Goal: Task Accomplishment & Management: Complete application form

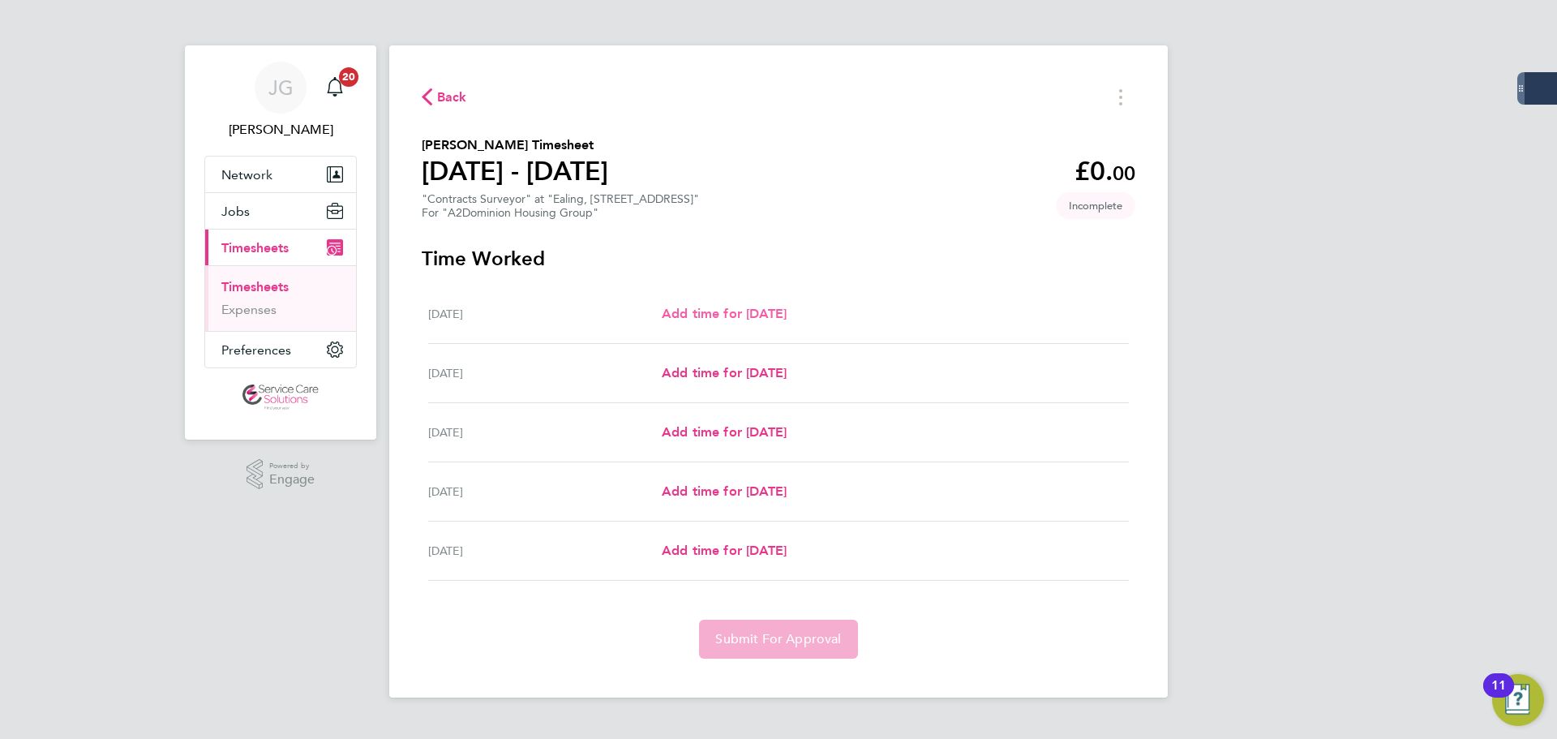
click at [745, 313] on span "Add time for [DATE]" at bounding box center [724, 313] width 125 height 15
select select "30"
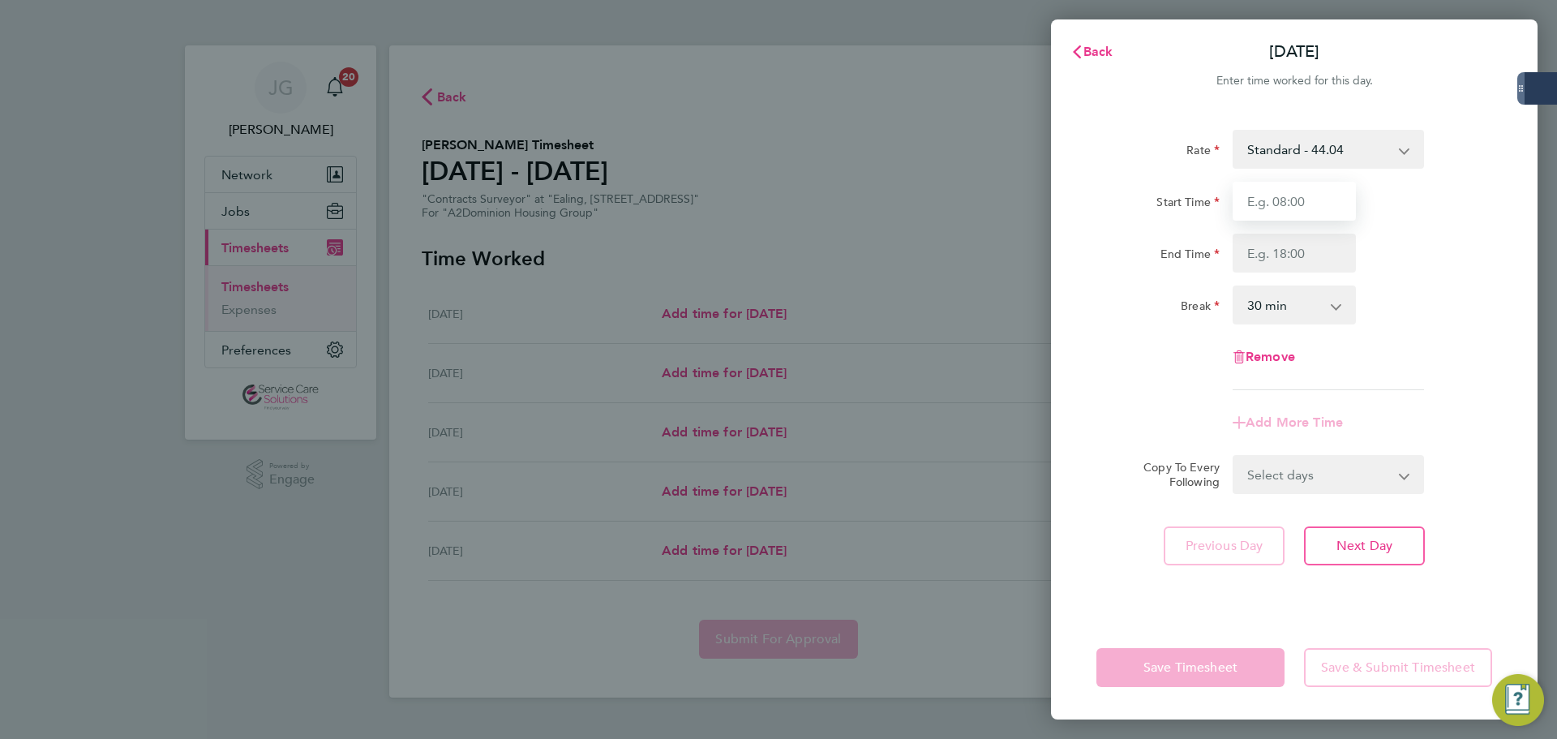
click at [1296, 206] on input "Start Time" at bounding box center [1293, 201] width 123 height 39
drag, startPoint x: 1296, startPoint y: 206, endPoint x: 1147, endPoint y: 199, distance: 149.3
click at [1147, 199] on div "Start Time 08:00" at bounding box center [1294, 201] width 409 height 39
type input "10:00"
type input "16:00"
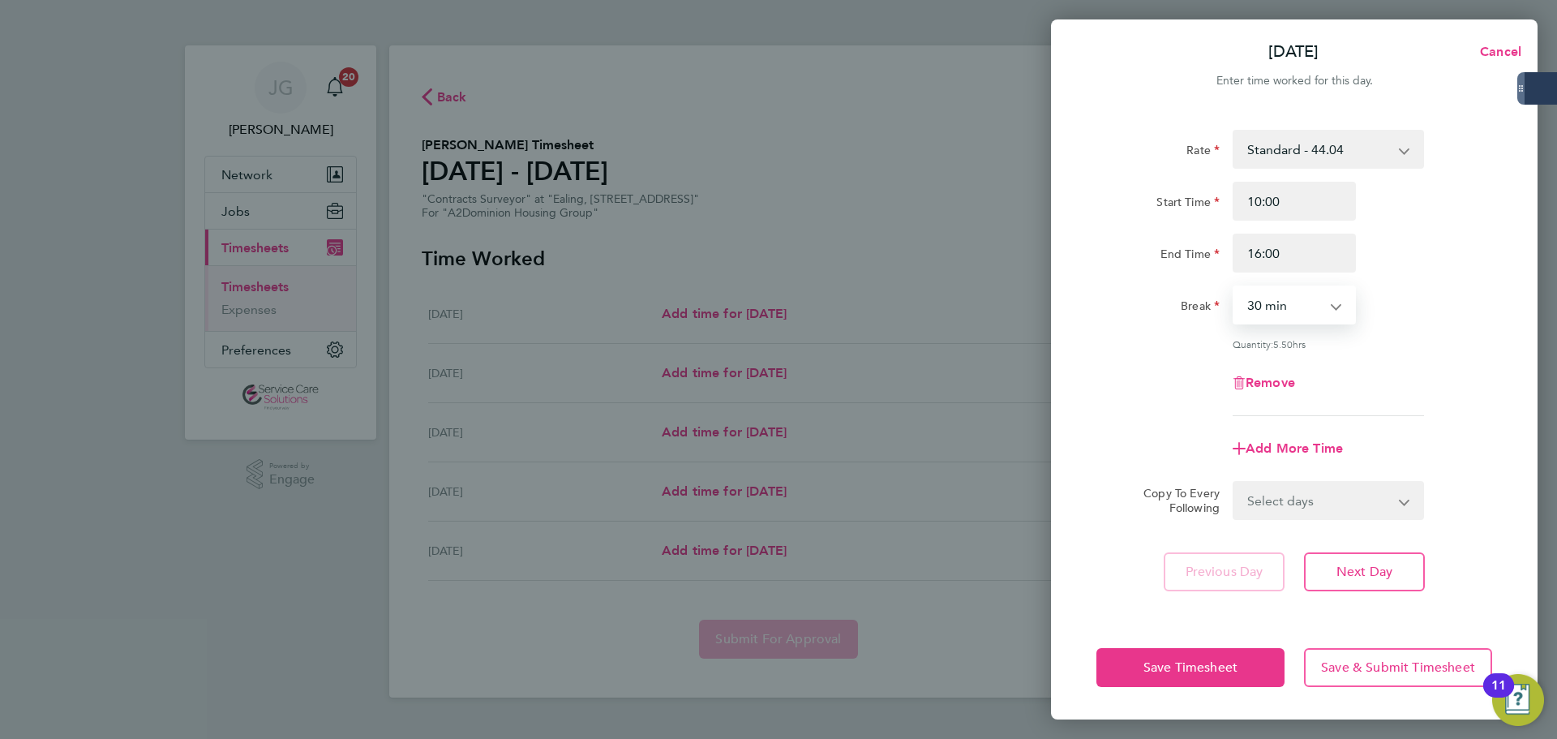
click at [1278, 308] on select "0 min 15 min 30 min 45 min 60 min 75 min 90 min" at bounding box center [1284, 305] width 101 height 36
click at [1234, 287] on select "0 min 15 min 30 min 45 min 60 min 75 min 90 min" at bounding box center [1284, 305] width 101 height 36
click at [1433, 363] on div "Remove" at bounding box center [1294, 382] width 409 height 39
drag, startPoint x: 1289, startPoint y: 300, endPoint x: 1291, endPoint y: 310, distance: 10.8
click at [1289, 300] on select "0 min 15 min 30 min 45 min 60 min 75 min 90 min" at bounding box center [1284, 305] width 101 height 36
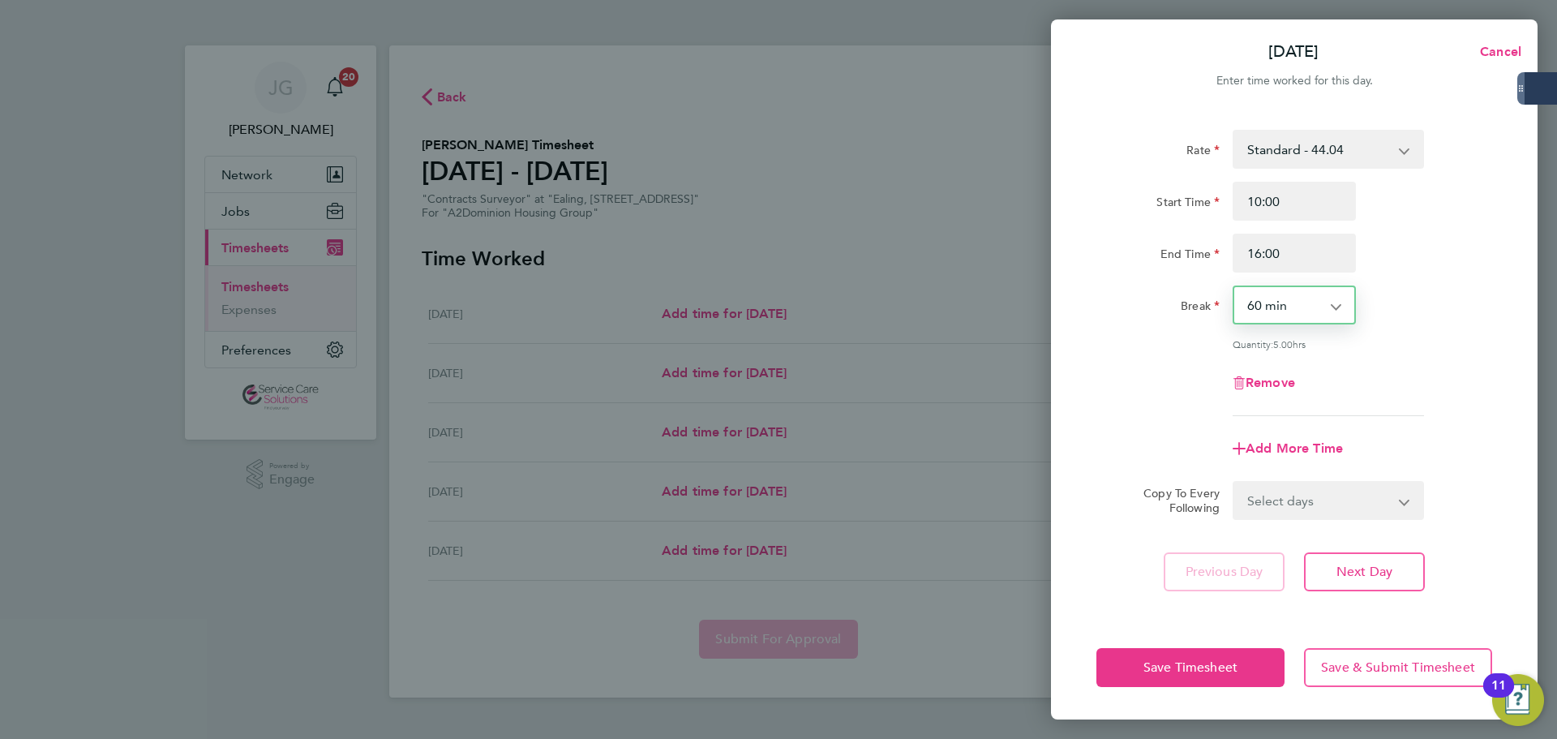
select select "0"
click at [1234, 287] on select "0 min 15 min 30 min 45 min 60 min 75 min 90 min" at bounding box center [1284, 305] width 101 height 36
drag, startPoint x: 1416, startPoint y: 340, endPoint x: 1290, endPoint y: 274, distance: 142.5
click at [1413, 340] on div "Quantity: 6.00 hrs" at bounding box center [1327, 343] width 191 height 13
drag, startPoint x: 1293, startPoint y: 253, endPoint x: 1475, endPoint y: 272, distance: 182.6
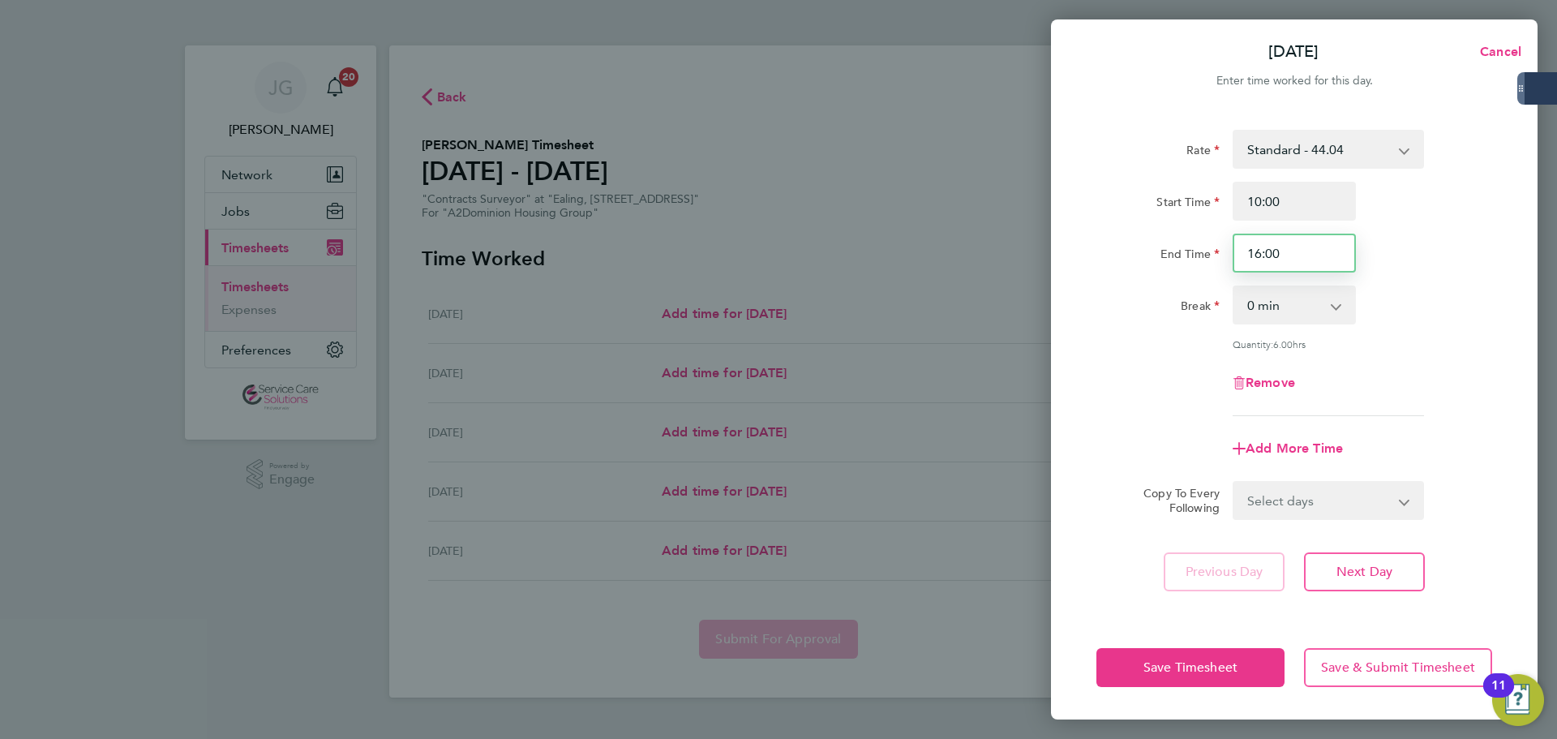
click at [1467, 273] on div "Rate Standard - 44.04 Start Time 10:00 End Time 16:00 Break 0 min 15 min 30 min…" at bounding box center [1294, 273] width 396 height 286
type input "16:30"
click at [1475, 272] on div "Rate Standard - 44.04 Start Time 10:00 End Time 16:30 Break 0 min 15 min 30 min…" at bounding box center [1294, 273] width 396 height 286
click at [1279, 313] on select "0 min 15 min 30 min 45 min 60 min 75 min 90 min" at bounding box center [1284, 305] width 101 height 36
select select "30"
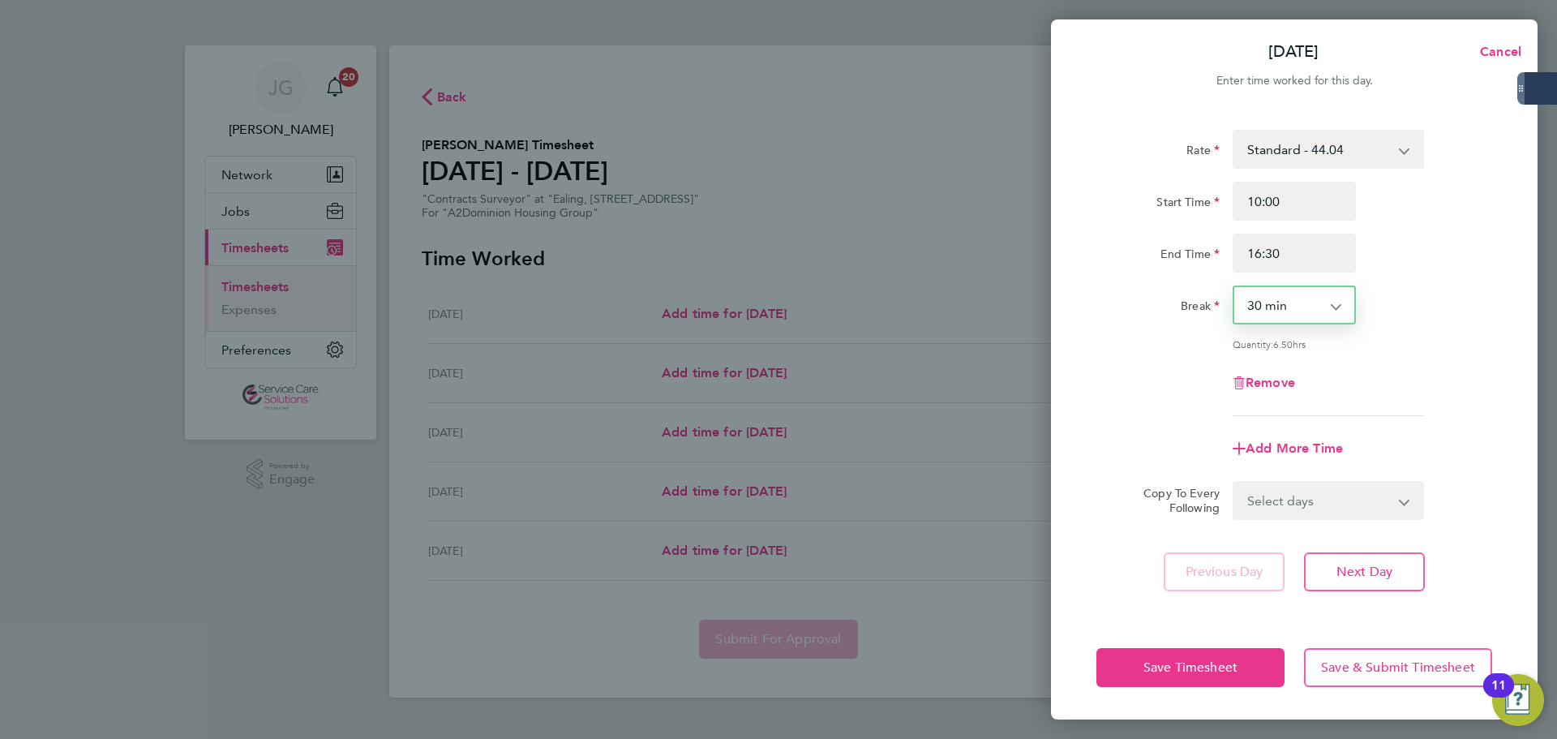
click at [1234, 287] on select "0 min 15 min 30 min 45 min 60 min 75 min 90 min" at bounding box center [1284, 305] width 101 height 36
click at [1458, 343] on div "Quantity: 6.00 hrs" at bounding box center [1294, 343] width 409 height 13
click at [1213, 672] on span "Save Timesheet" at bounding box center [1190, 667] width 94 height 16
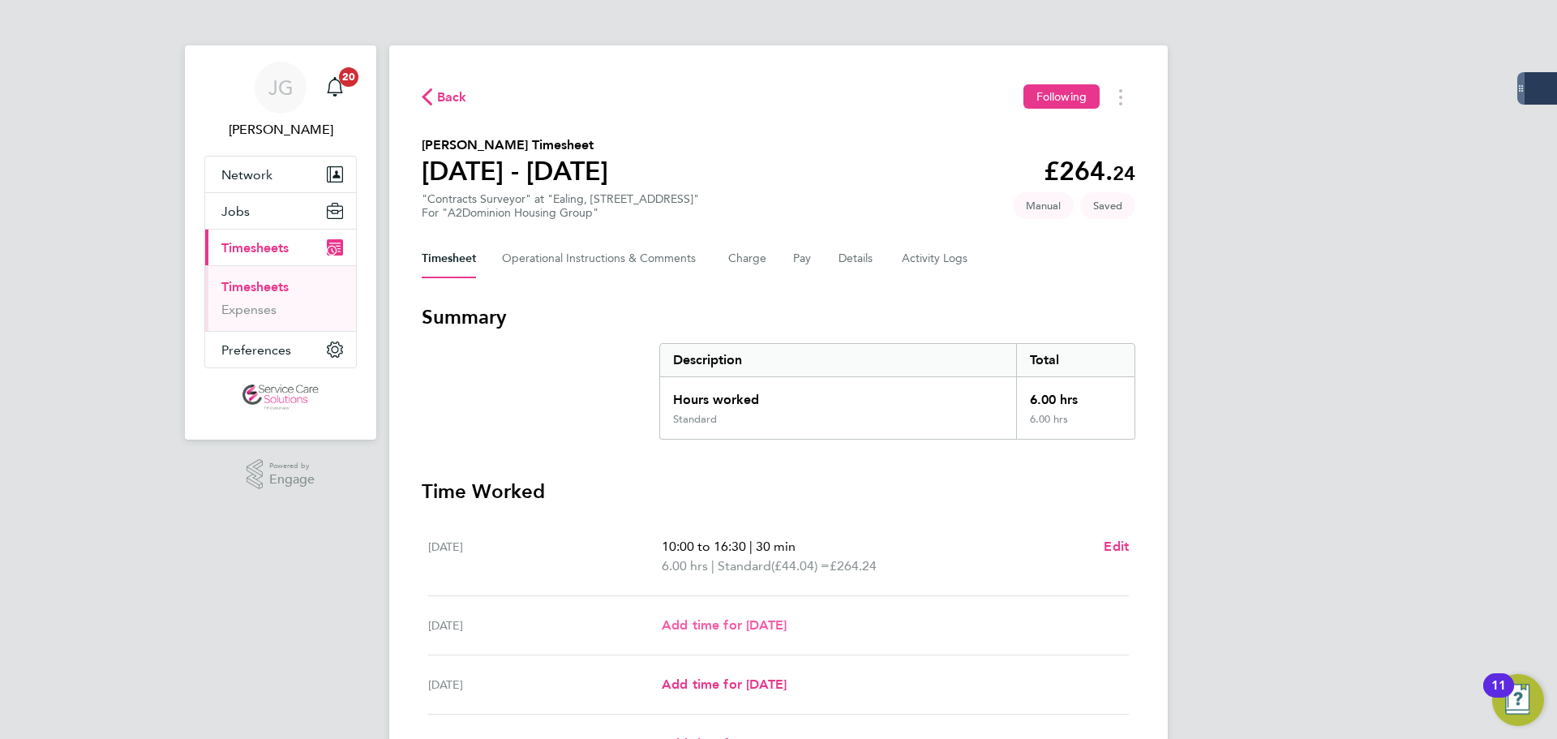
click at [773, 623] on span "Add time for [DATE]" at bounding box center [724, 624] width 125 height 15
select select "30"
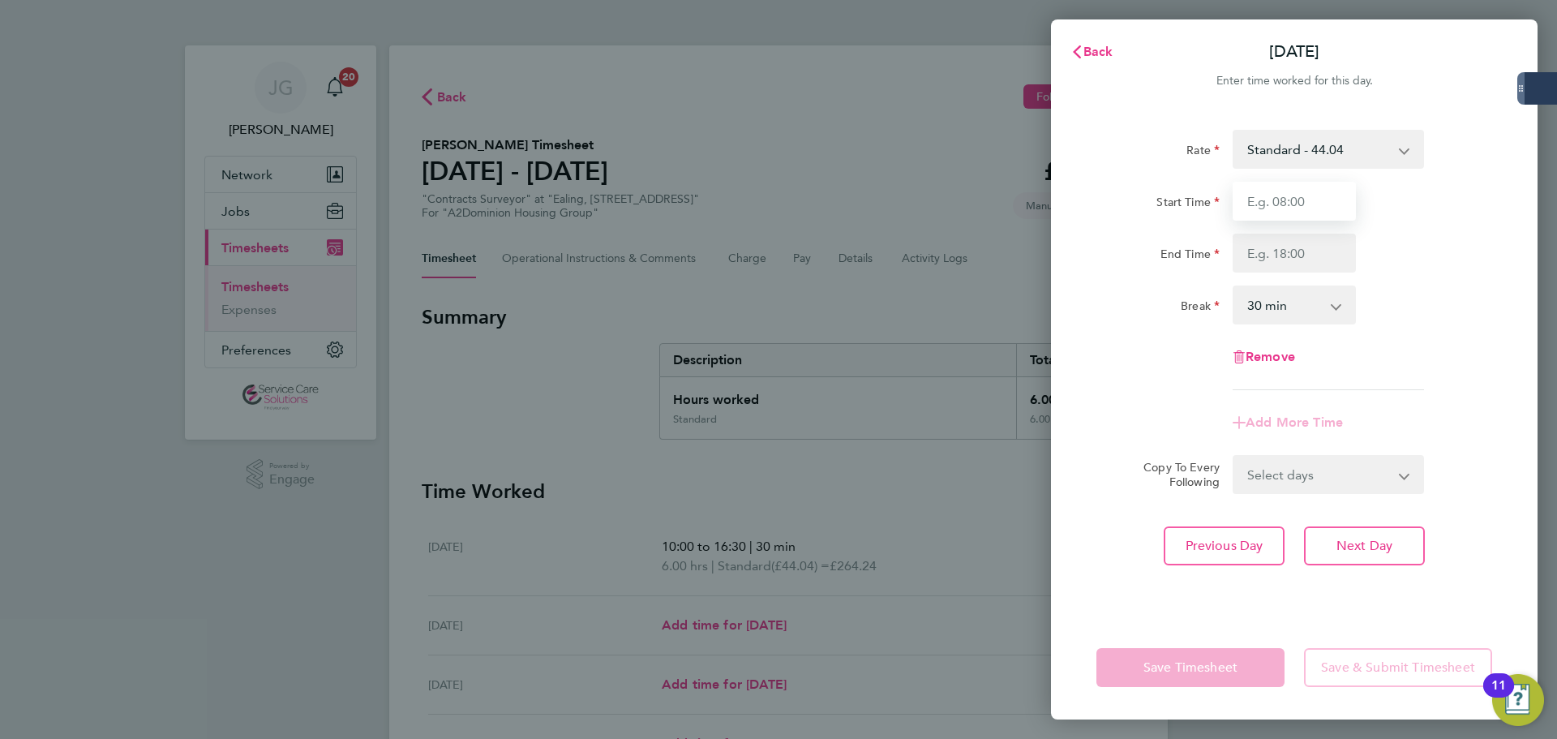
click at [1291, 205] on input "Start Time" at bounding box center [1293, 201] width 123 height 39
type input "08:00"
type input "16:30"
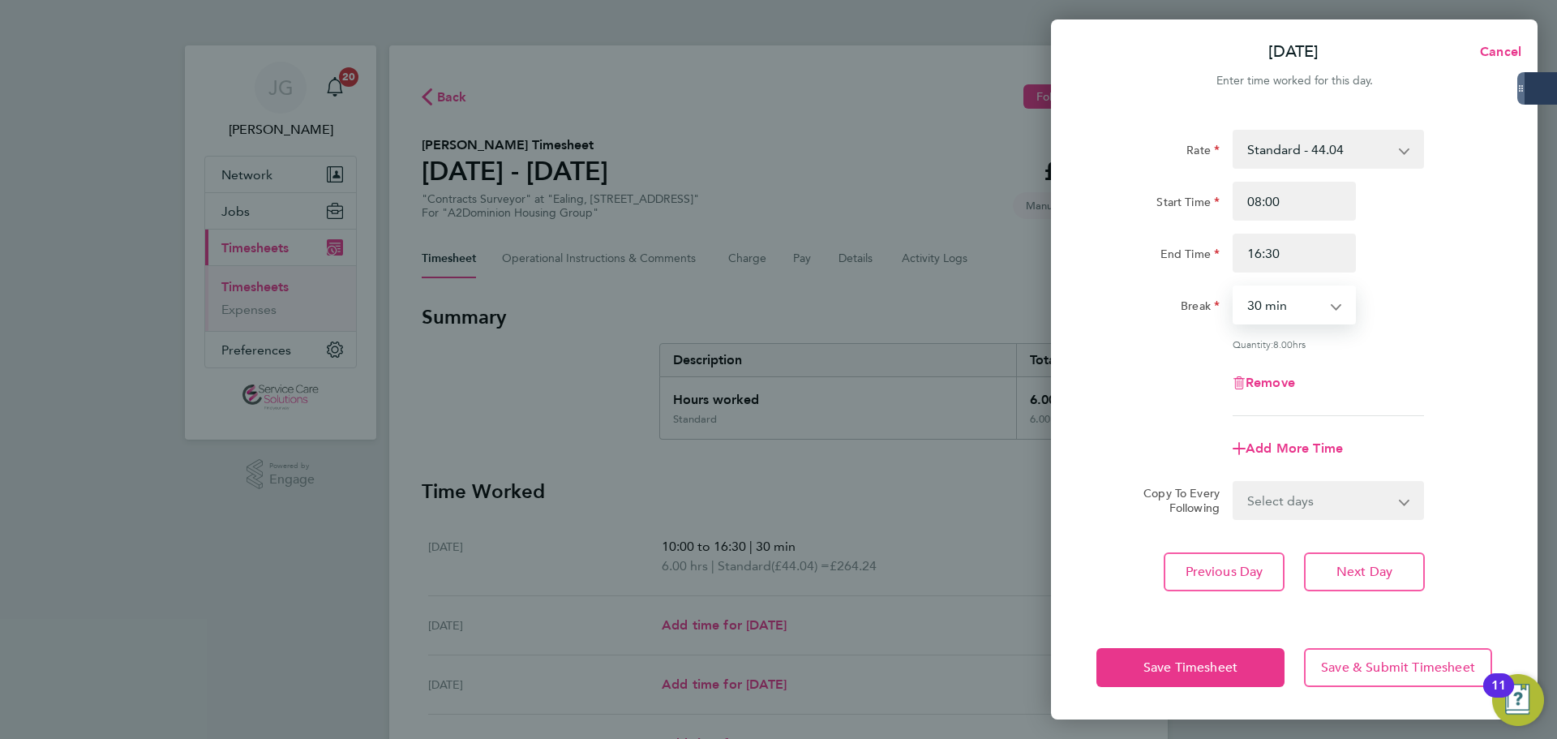
drag, startPoint x: 1287, startPoint y: 303, endPoint x: 1290, endPoint y: 318, distance: 14.8
click at [1287, 303] on select "0 min 15 min 30 min 45 min 60 min 75 min 90 min" at bounding box center [1284, 305] width 101 height 36
click at [1425, 383] on div "Remove" at bounding box center [1294, 382] width 409 height 39
click at [1291, 284] on div "Rate Standard - 44.04 Start Time 08:00 End Time 16:30 Break 0 min 15 min 30 min…" at bounding box center [1294, 273] width 396 height 286
drag, startPoint x: 1296, startPoint y: 310, endPoint x: 1299, endPoint y: 319, distance: 9.2
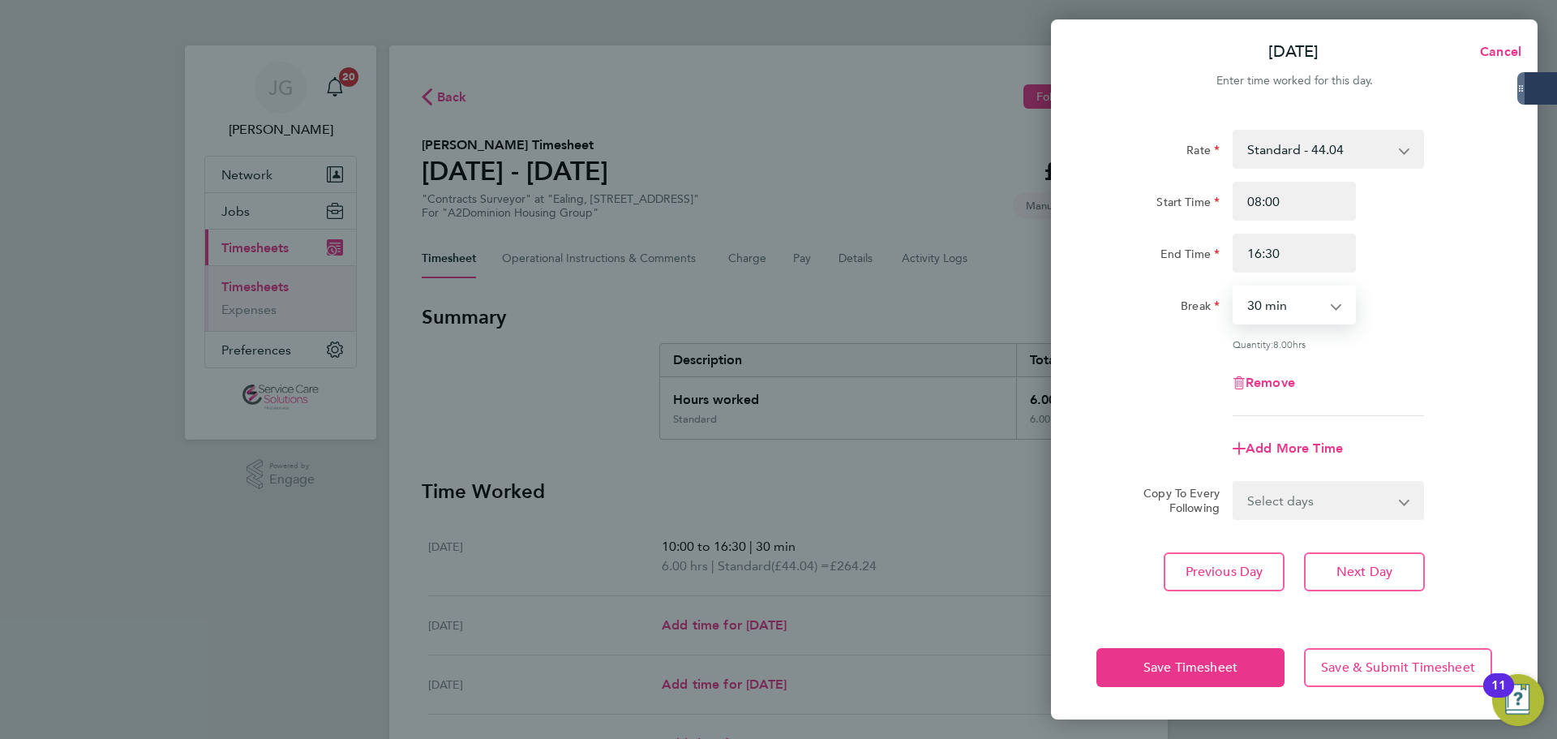
click at [1296, 310] on select "0 min 15 min 30 min 45 min 60 min 75 min 90 min" at bounding box center [1284, 305] width 101 height 36
select select "60"
click at [1234, 287] on select "0 min 15 min 30 min 45 min 60 min 75 min 90 min" at bounding box center [1284, 305] width 101 height 36
click at [1505, 392] on div "Rate Standard - 44.04 Start Time 08:00 End Time 16:30 Break 0 min 15 min 30 min…" at bounding box center [1294, 362] width 486 height 505
click at [1286, 503] on select "Select days Day Weekend (Sat-Sun) [DATE] [DATE] [DATE]" at bounding box center [1319, 500] width 170 height 36
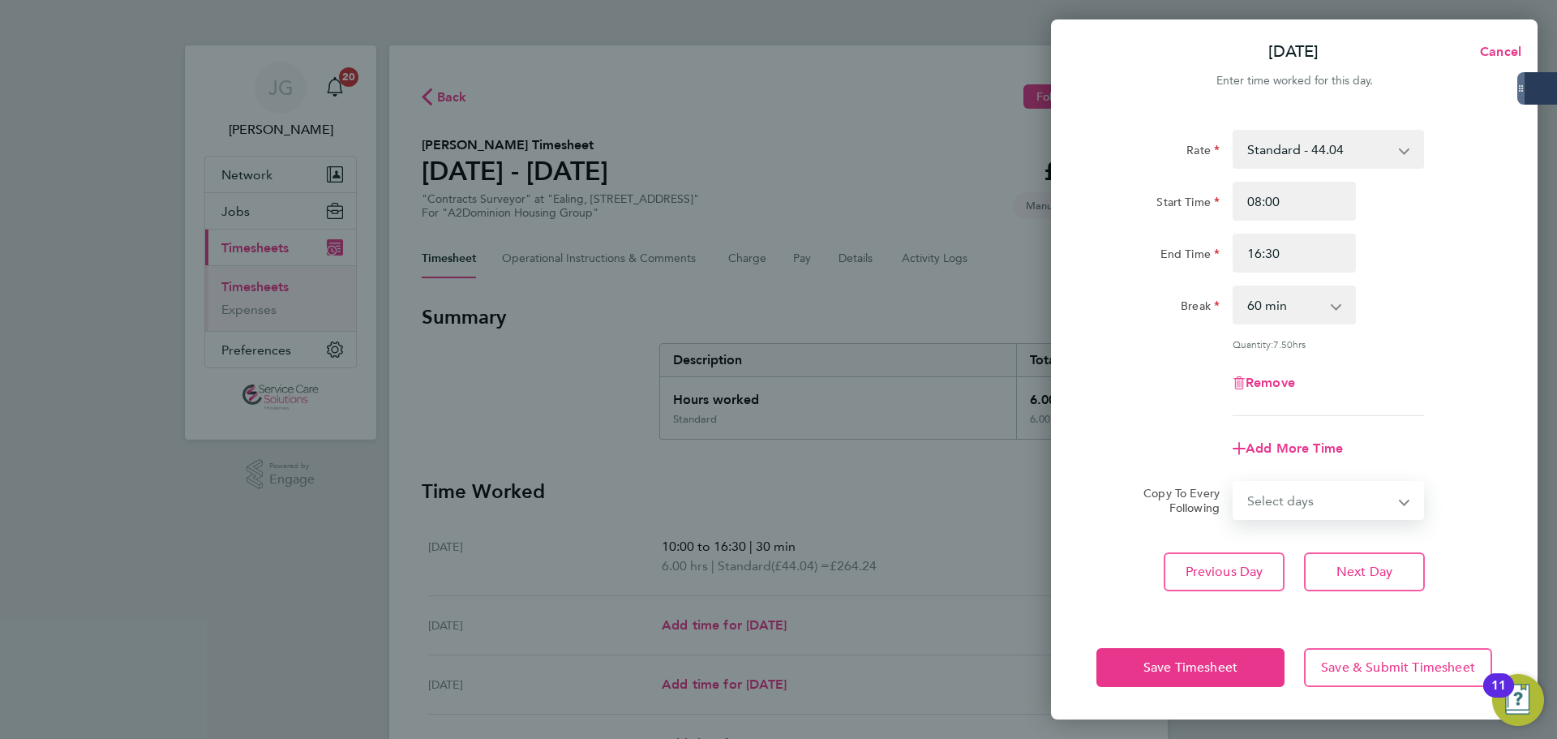
select select "FRI"
click at [1234, 482] on select "Select days Day Weekend (Sat-Sun) [DATE] [DATE] [DATE]" at bounding box center [1319, 500] width 170 height 36
select select "[DATE]"
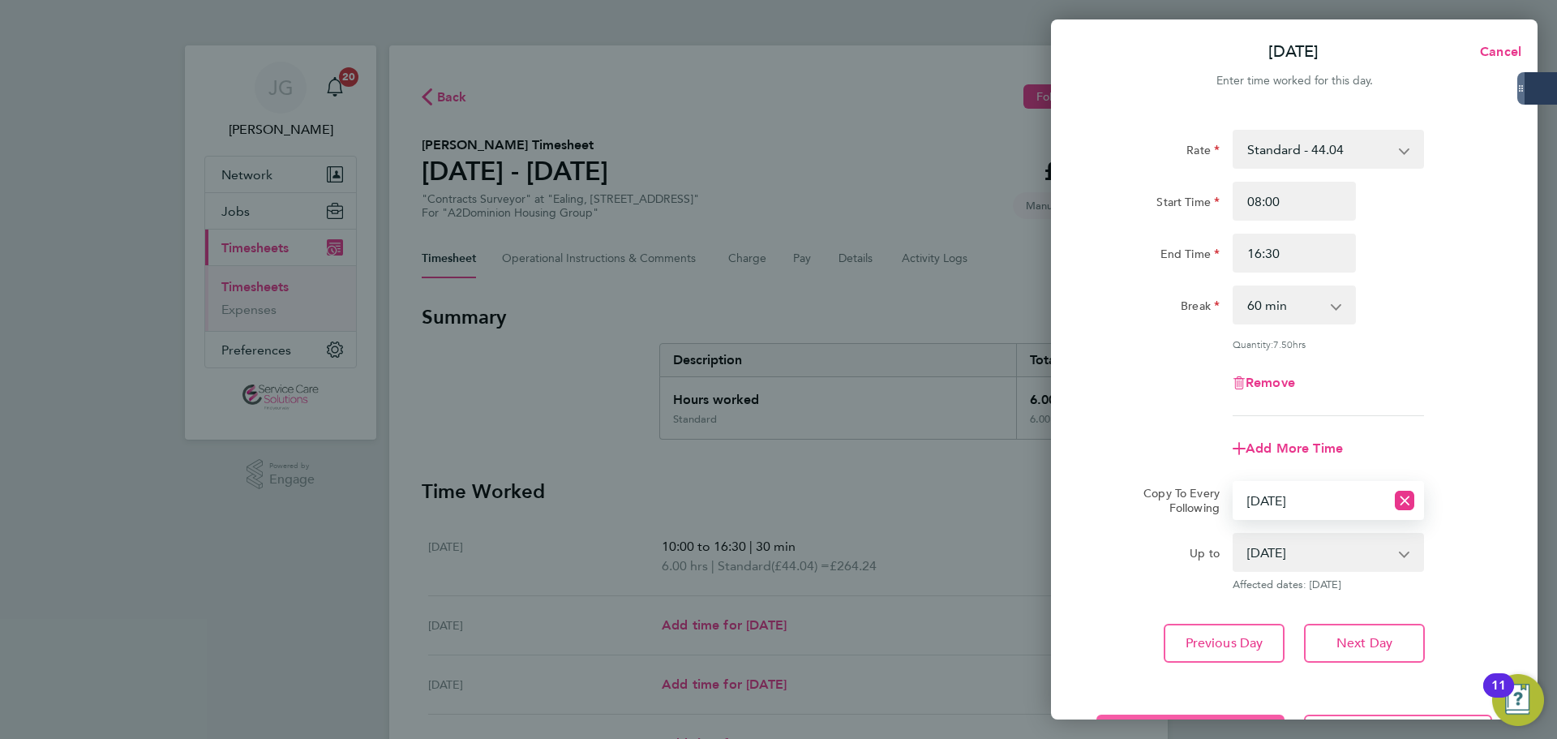
click at [1214, 714] on button "Save Timesheet" at bounding box center [1190, 733] width 188 height 39
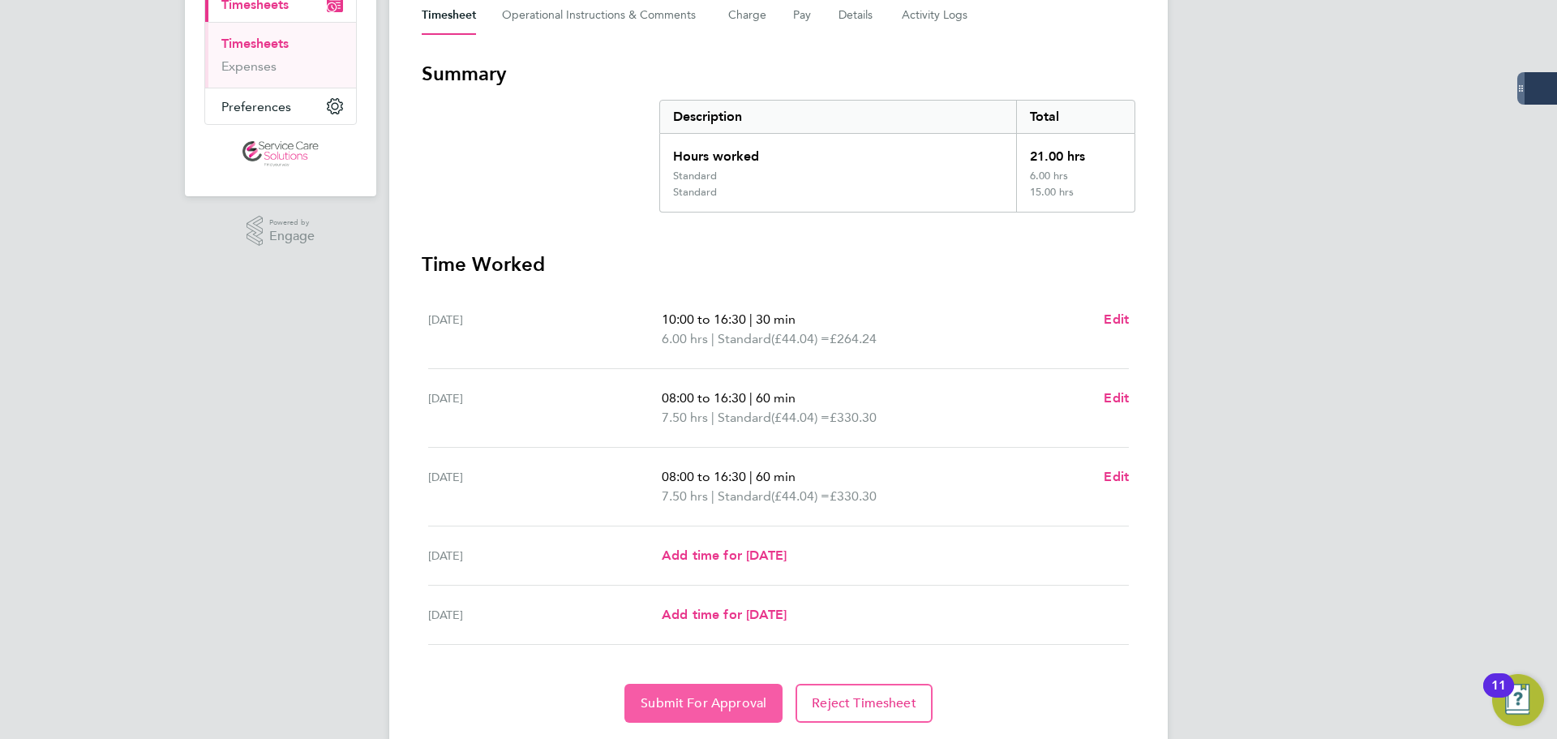
click at [744, 700] on span "Submit For Approval" at bounding box center [703, 703] width 126 height 16
